Goal: Check status: Check status

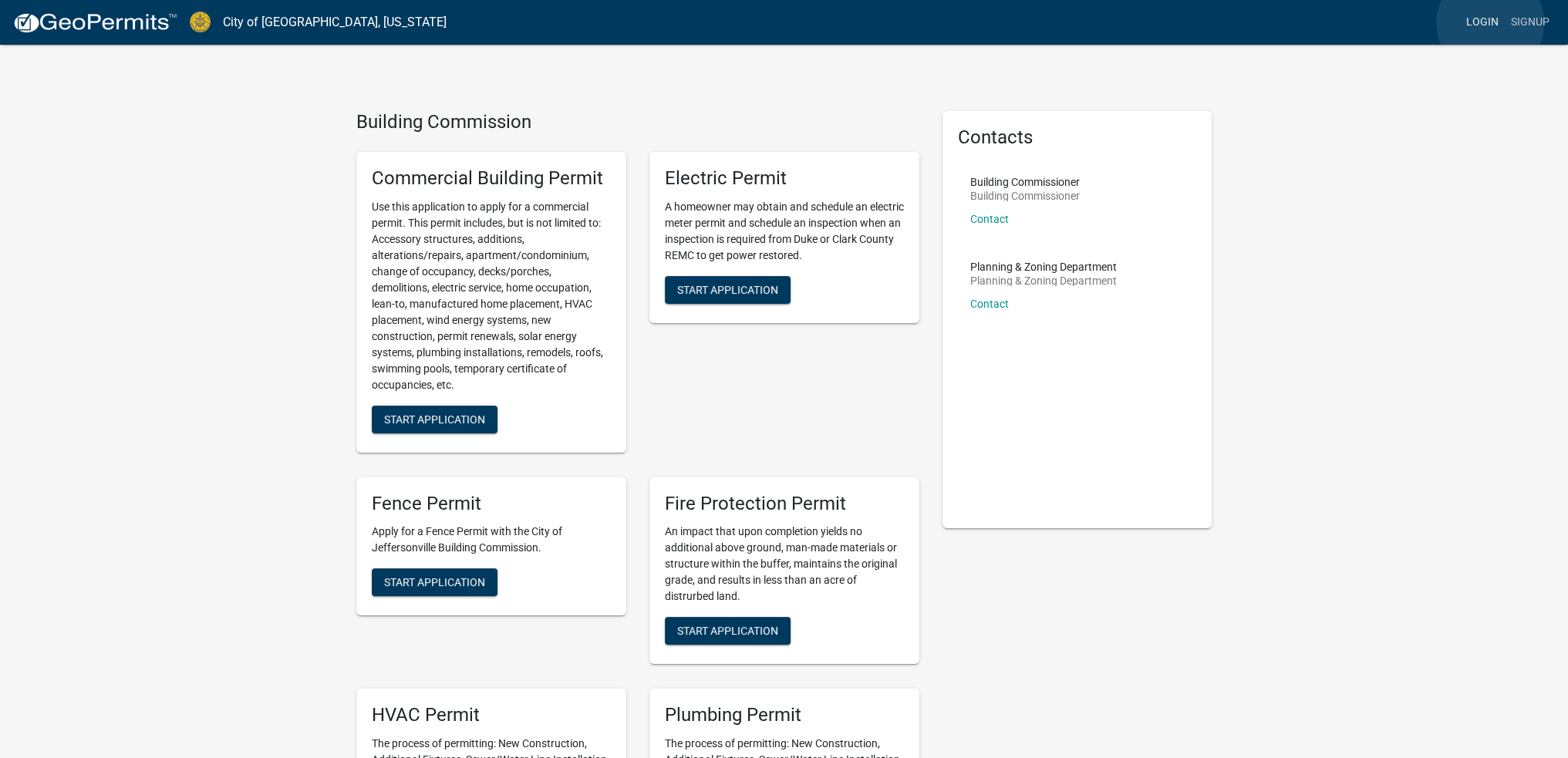
click at [1490, 23] on link "Login" at bounding box center [1483, 22] width 45 height 29
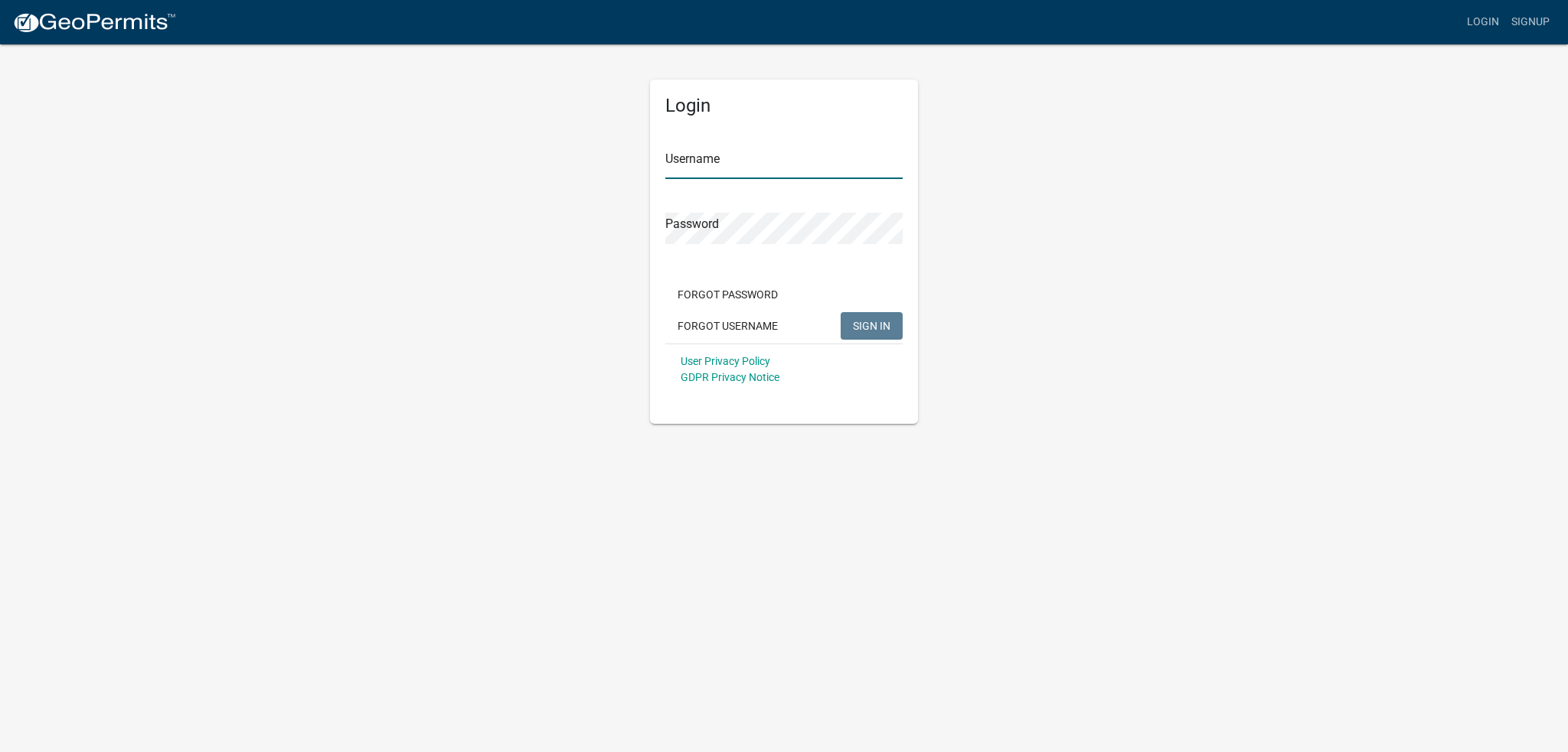
type input "bamontgomery"
click at [868, 322] on span "SIGN IN" at bounding box center [871, 325] width 37 height 12
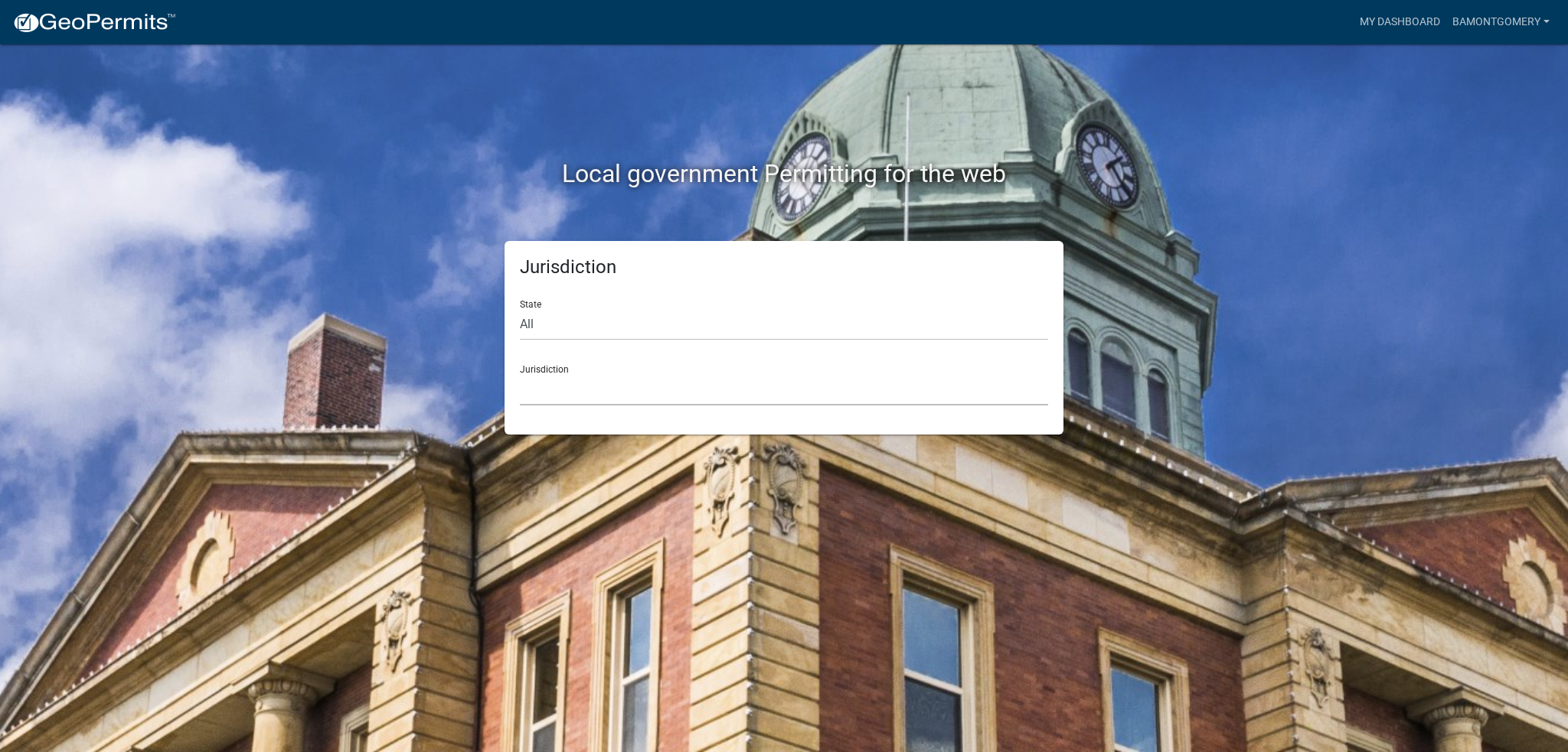
click at [852, 392] on select "[GEOGRAPHIC_DATA], [US_STATE] [GEOGRAPHIC_DATA], [US_STATE][PERSON_NAME][GEOGRA…" at bounding box center [784, 390] width 529 height 32
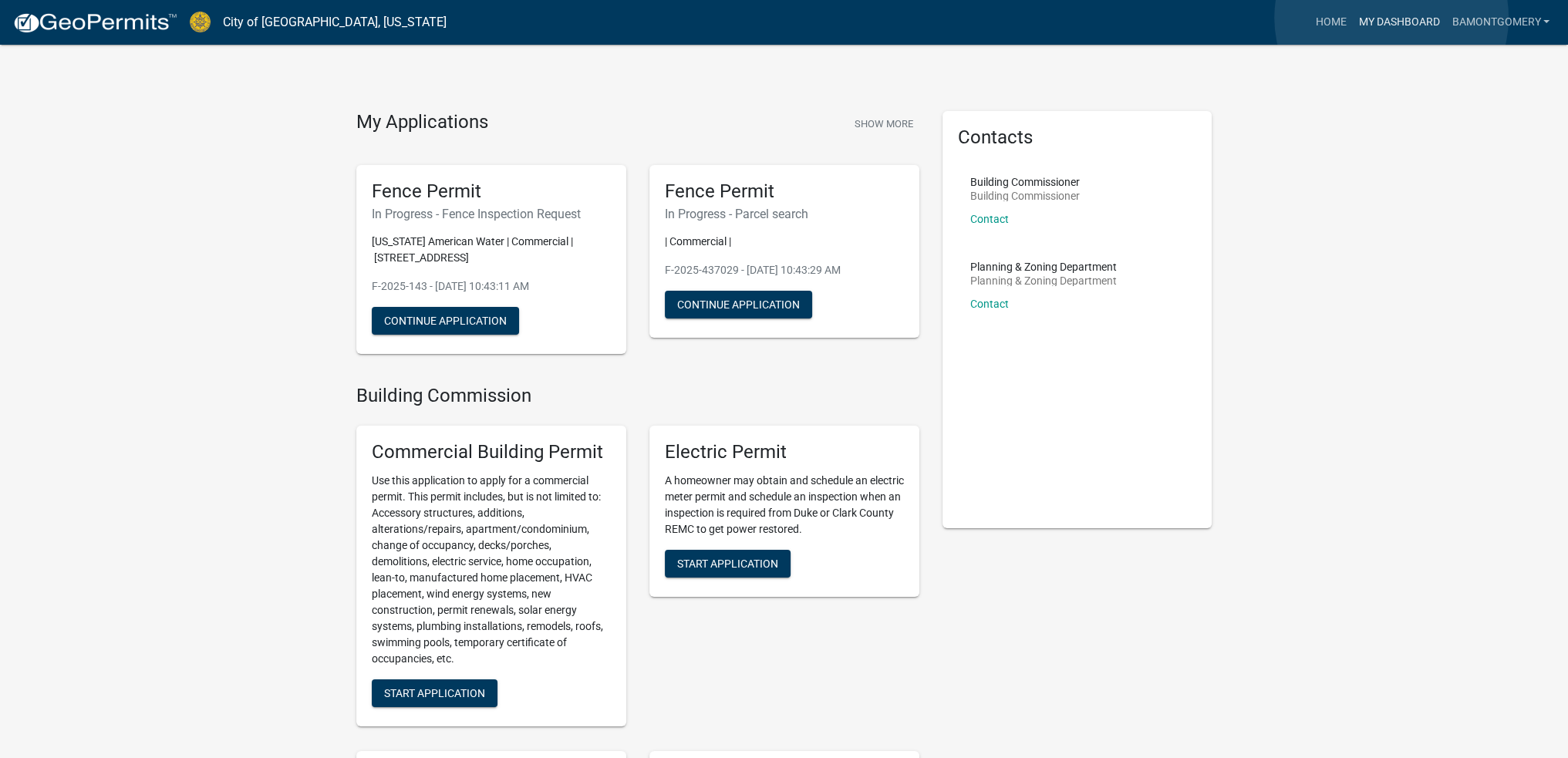
click at [1391, 18] on link "My Dashboard" at bounding box center [1399, 22] width 94 height 29
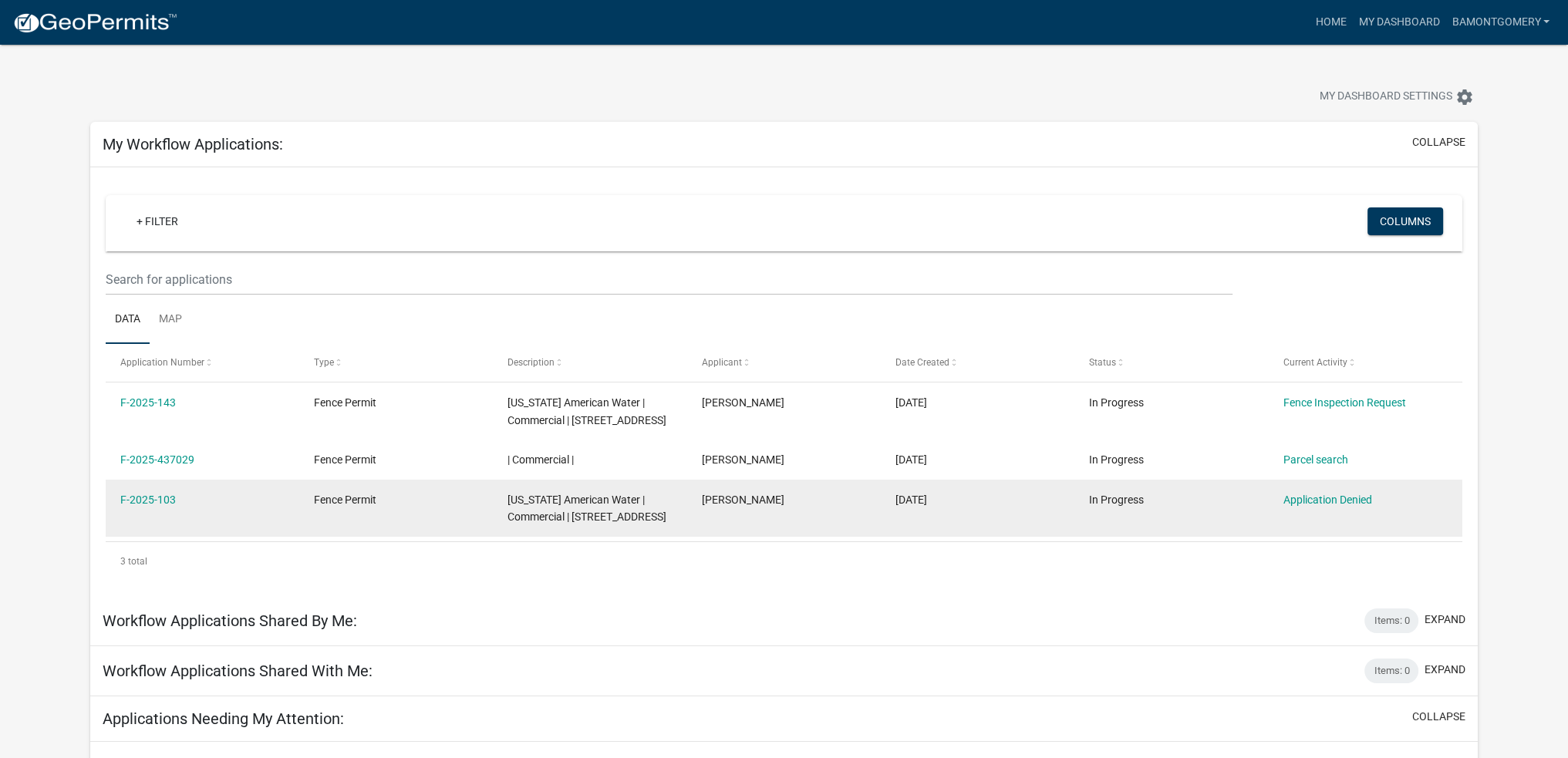
click at [151, 491] on div "F-2025-103" at bounding box center [203, 500] width 165 height 18
click at [152, 496] on link "F-2025-103" at bounding box center [148, 500] width 55 height 12
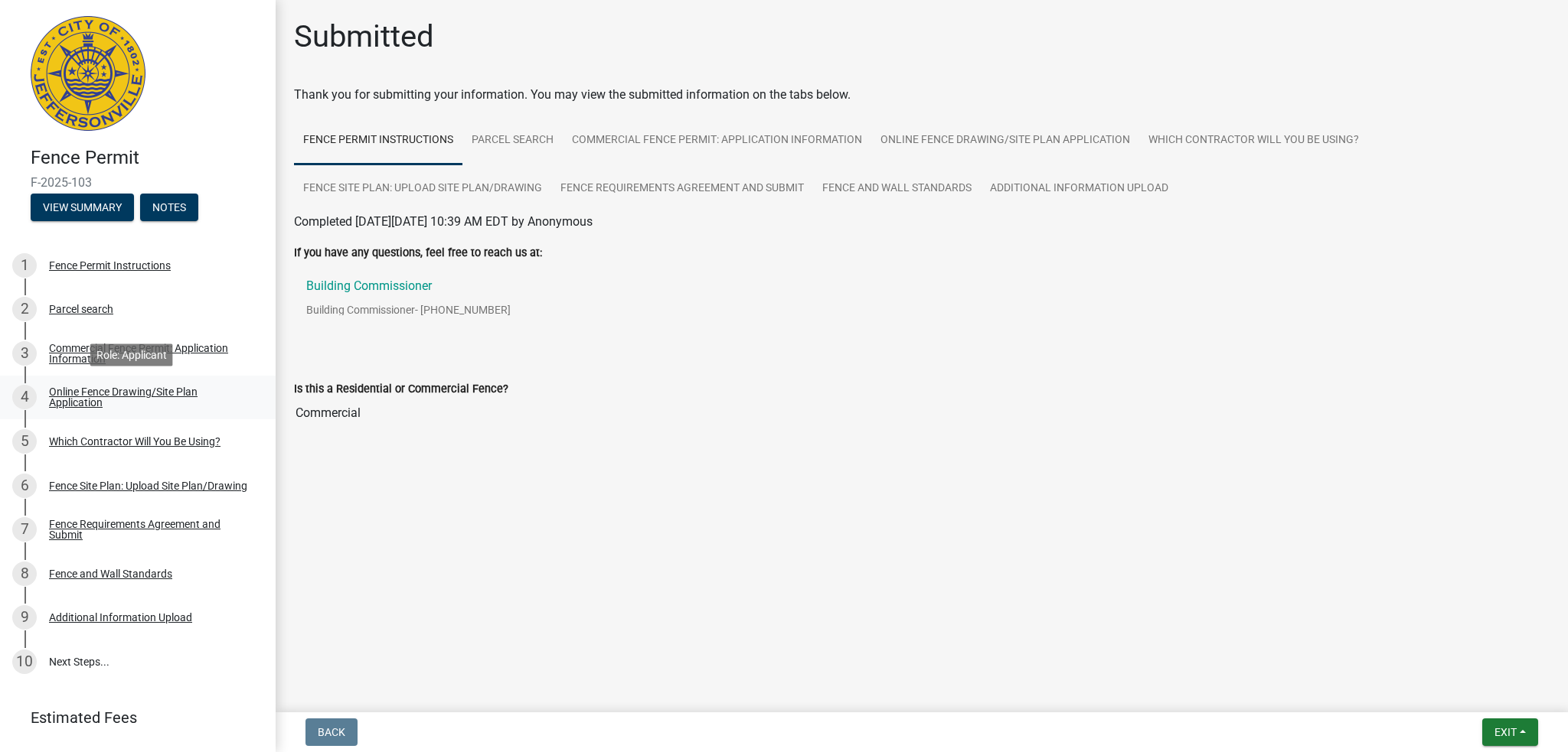
click at [155, 394] on div "Online Fence Drawing/Site Plan Application" at bounding box center [150, 396] width 203 height 21
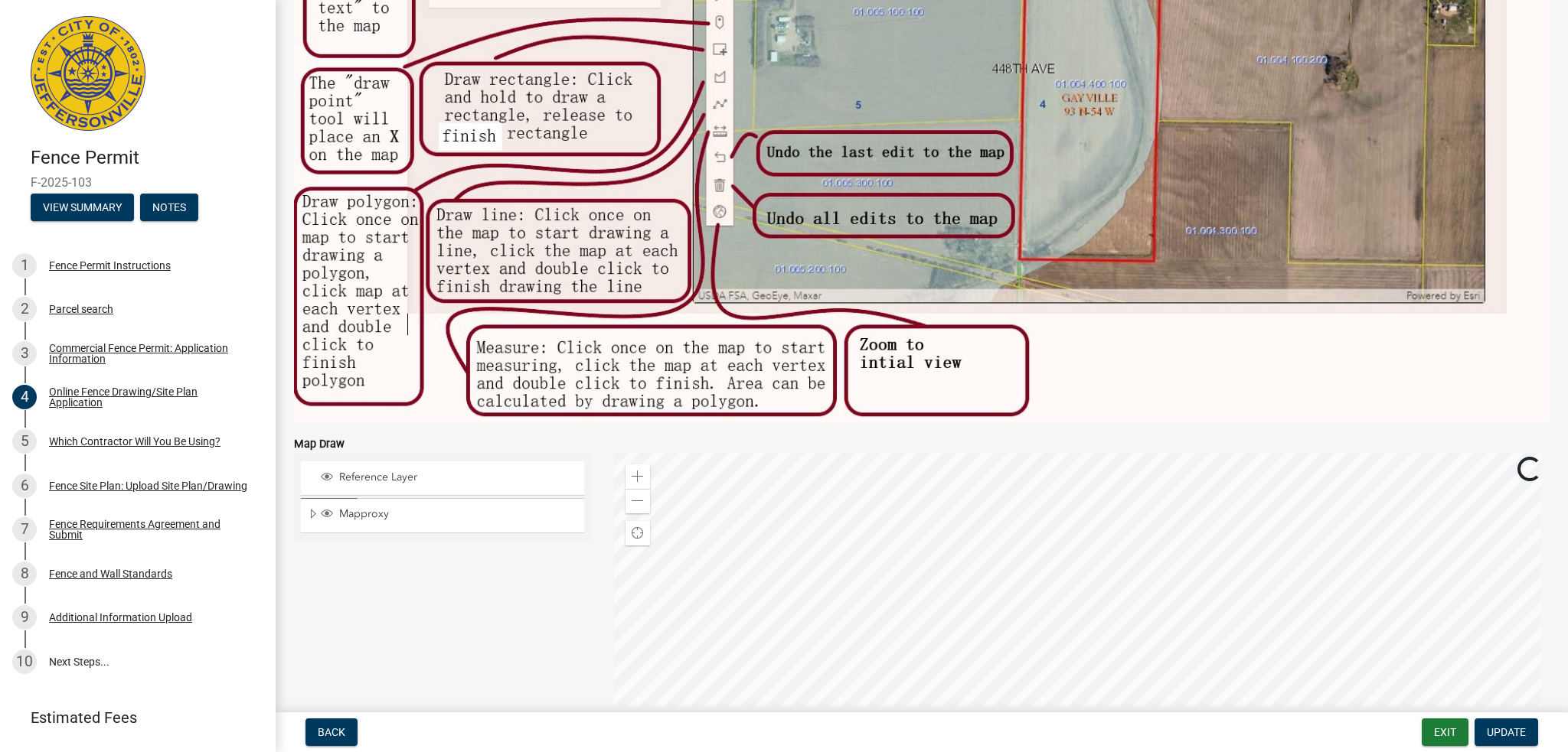
scroll to position [490, 0]
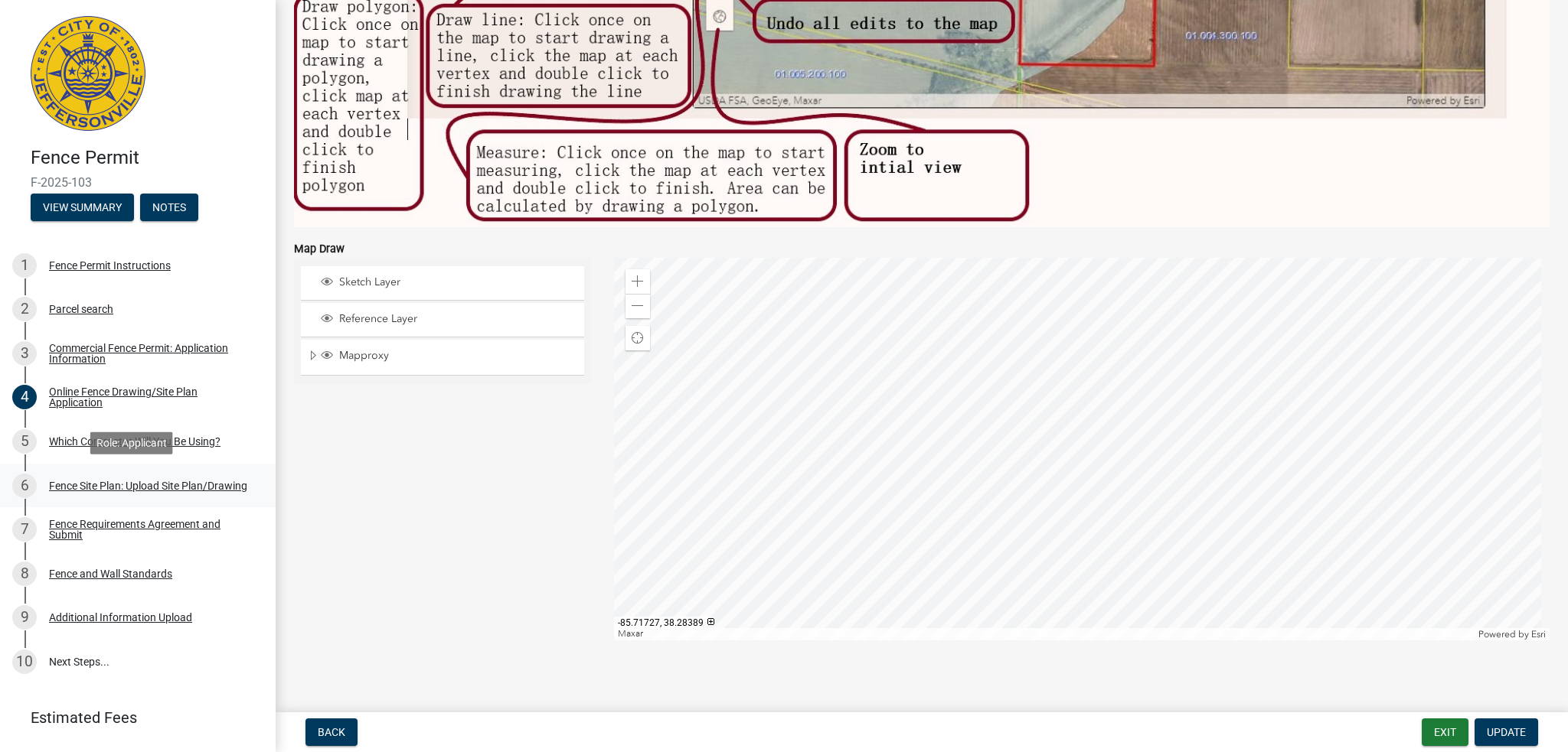
click at [154, 483] on div "Fence Site Plan: Upload Site Plan/Drawing" at bounding box center [149, 486] width 199 height 11
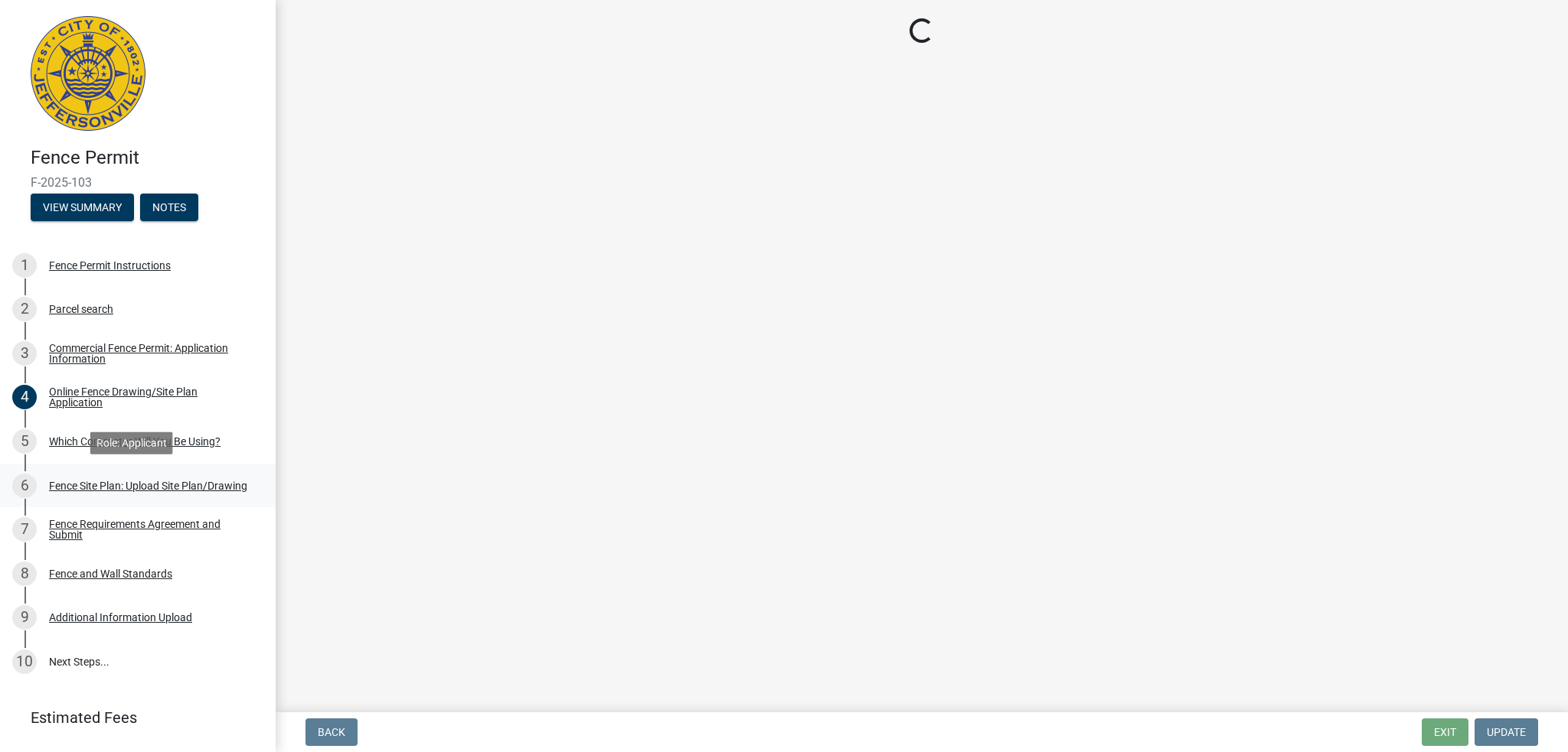
scroll to position [0, 0]
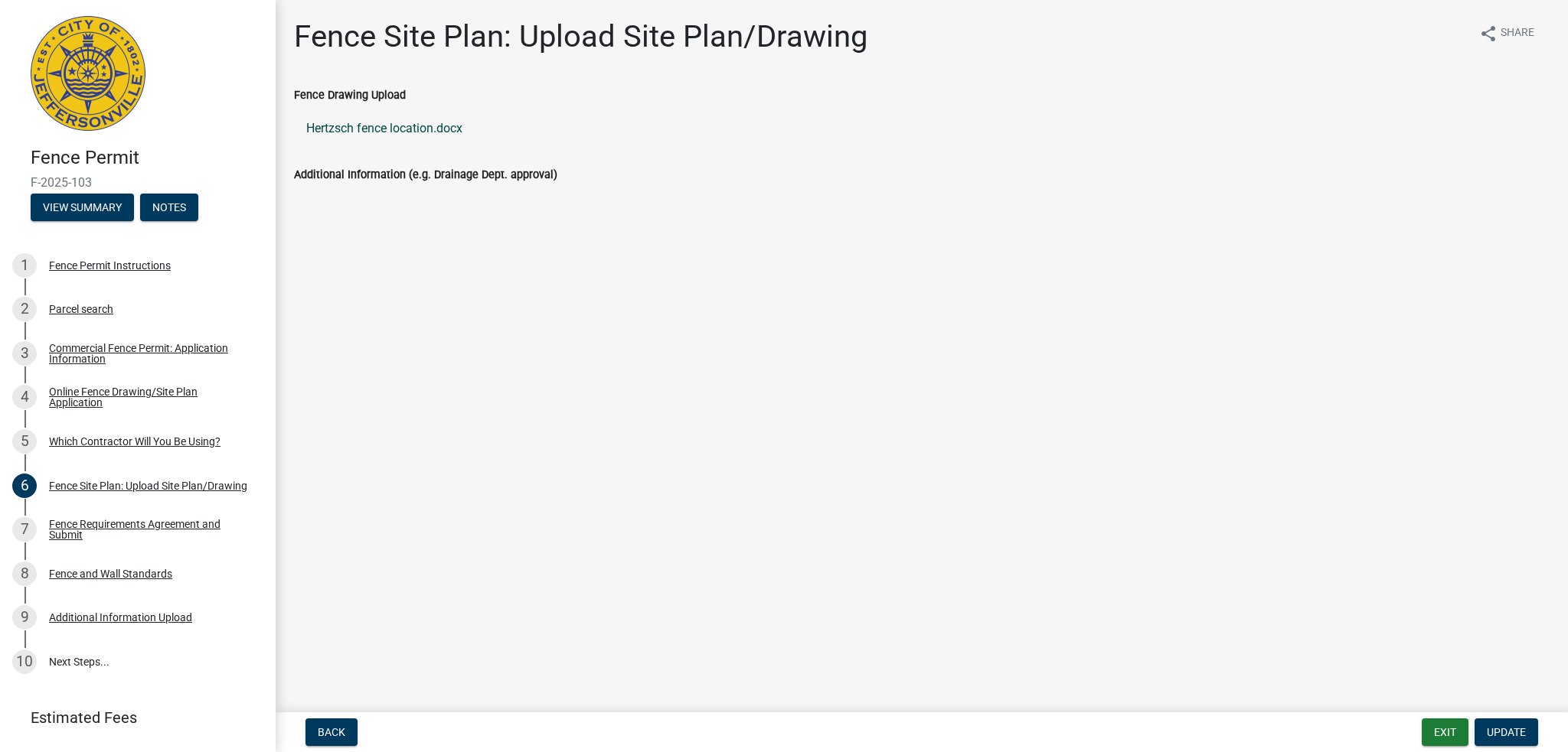
click at [425, 123] on link "Hertzsch fence location.docx" at bounding box center [922, 129] width 1256 height 37
